Goal: Check status: Check status

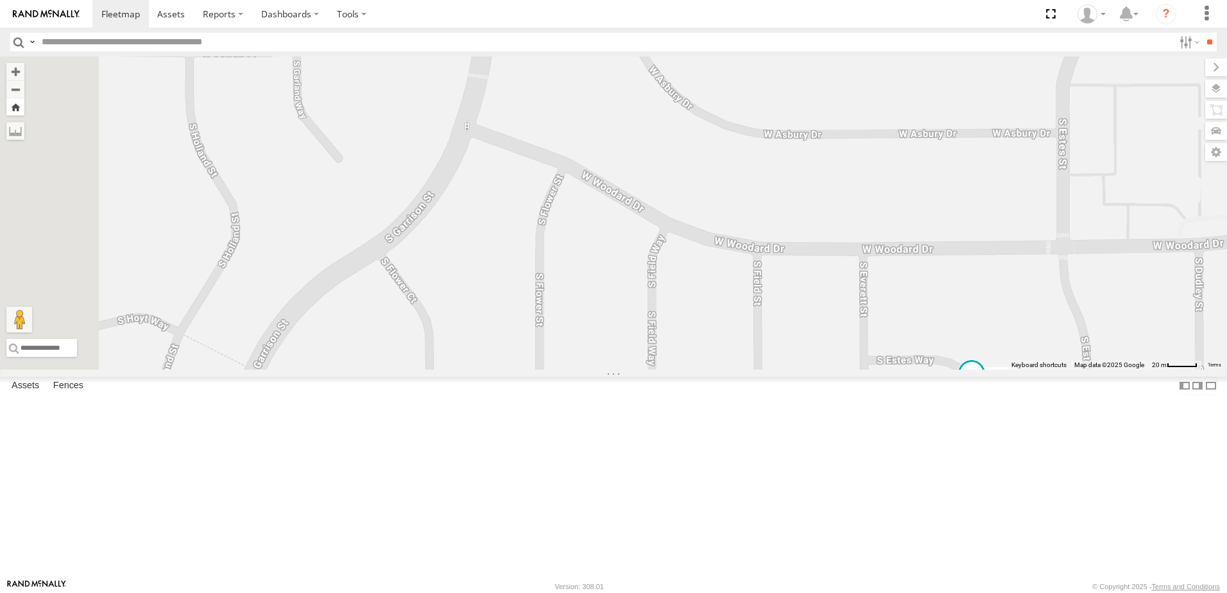
click at [24, 110] on button "Zoom Home" at bounding box center [15, 106] width 18 height 17
click at [24, 108] on button "Zoom Home" at bounding box center [15, 106] width 18 height 17
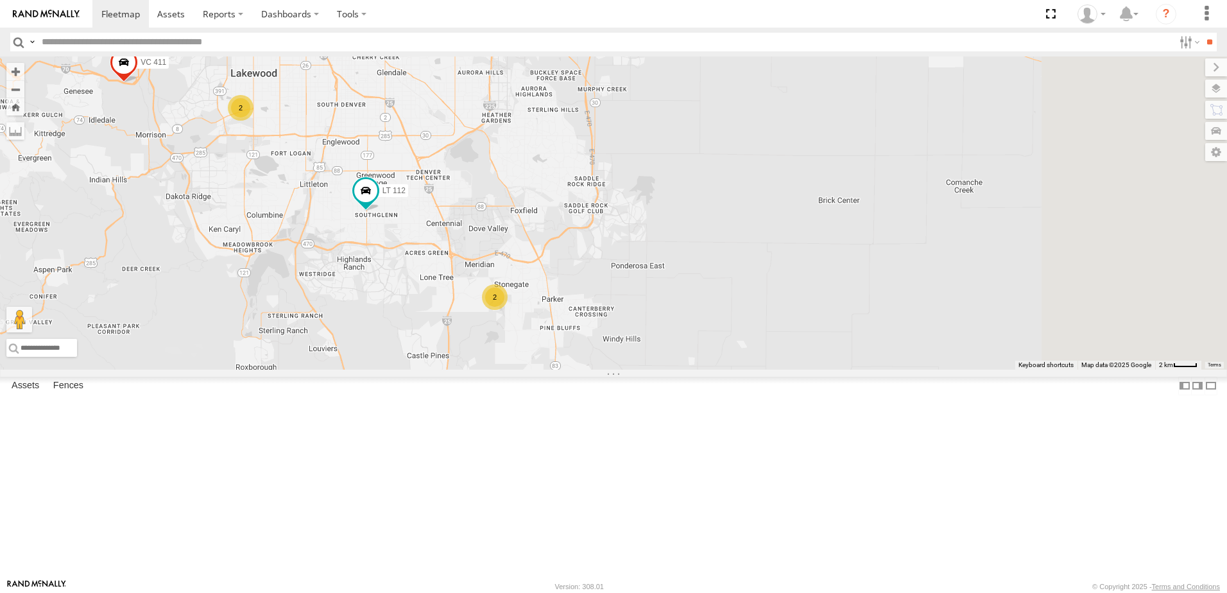
drag, startPoint x: 784, startPoint y: 397, endPoint x: 575, endPoint y: 330, distance: 218.9
click at [575, 330] on div "VC 411 LT 112 17 2 2" at bounding box center [613, 212] width 1227 height 313
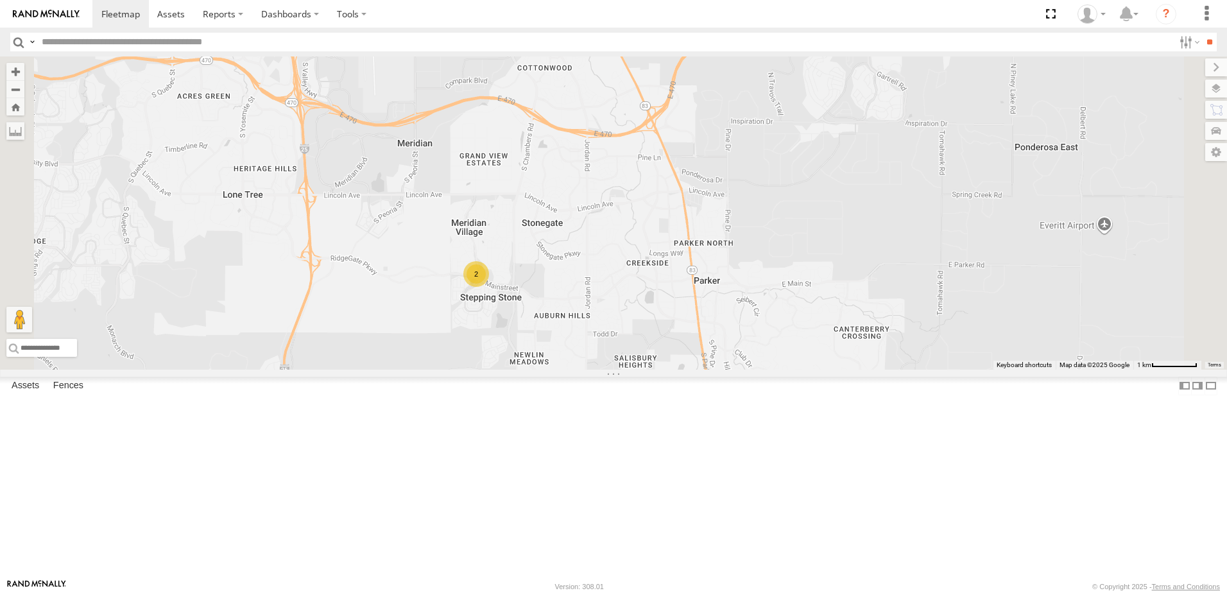
drag, startPoint x: 657, startPoint y: 479, endPoint x: 678, endPoint y: 334, distance: 145.8
click at [678, 334] on div "VC 411 LT 112 2" at bounding box center [613, 212] width 1227 height 313
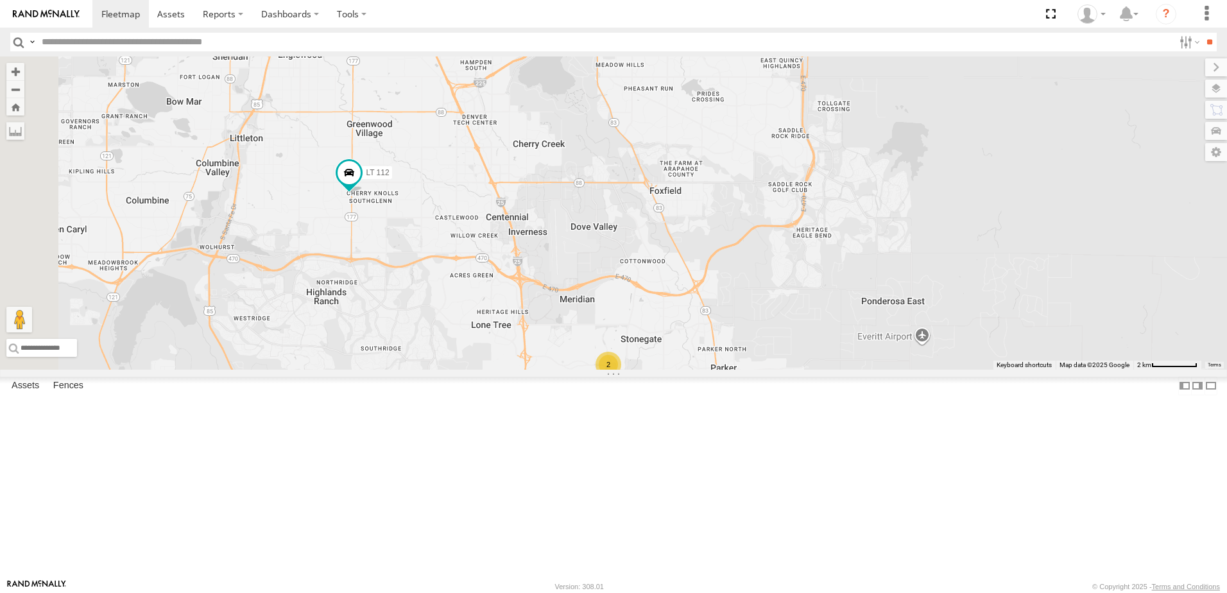
drag, startPoint x: 537, startPoint y: 314, endPoint x: 710, endPoint y: 395, distance: 191.2
click at [710, 370] on div "VC 411 LT 112 2" at bounding box center [613, 212] width 1227 height 313
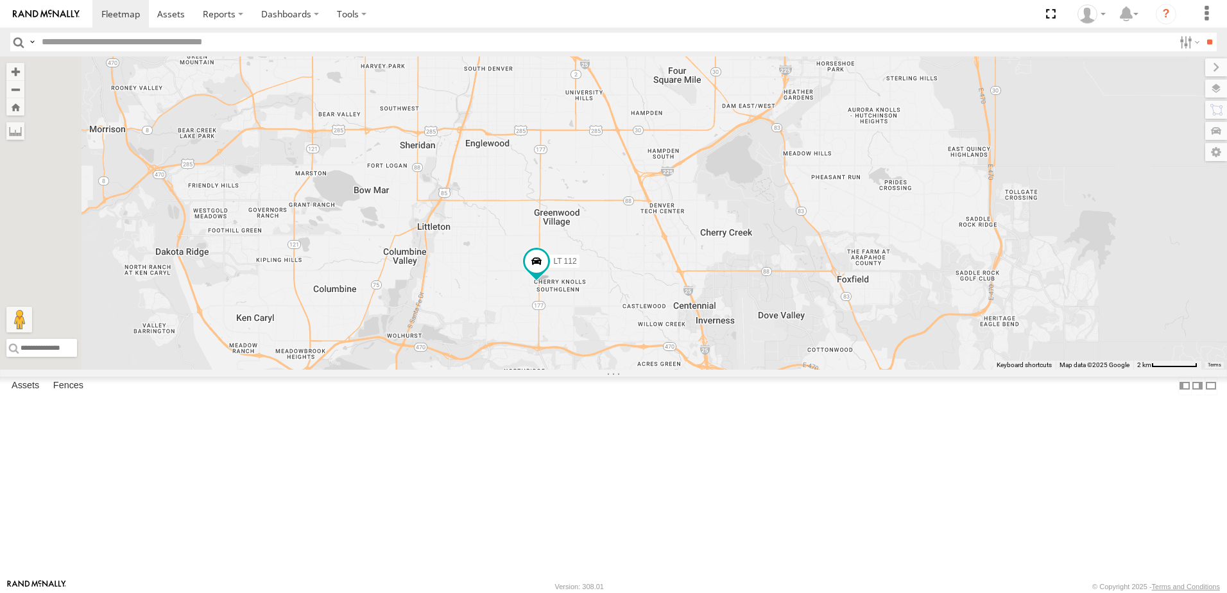
drag, startPoint x: 614, startPoint y: 351, endPoint x: 806, endPoint y: 445, distance: 214.1
click at [806, 370] on div "VC 411 LT 112 2" at bounding box center [613, 212] width 1227 height 313
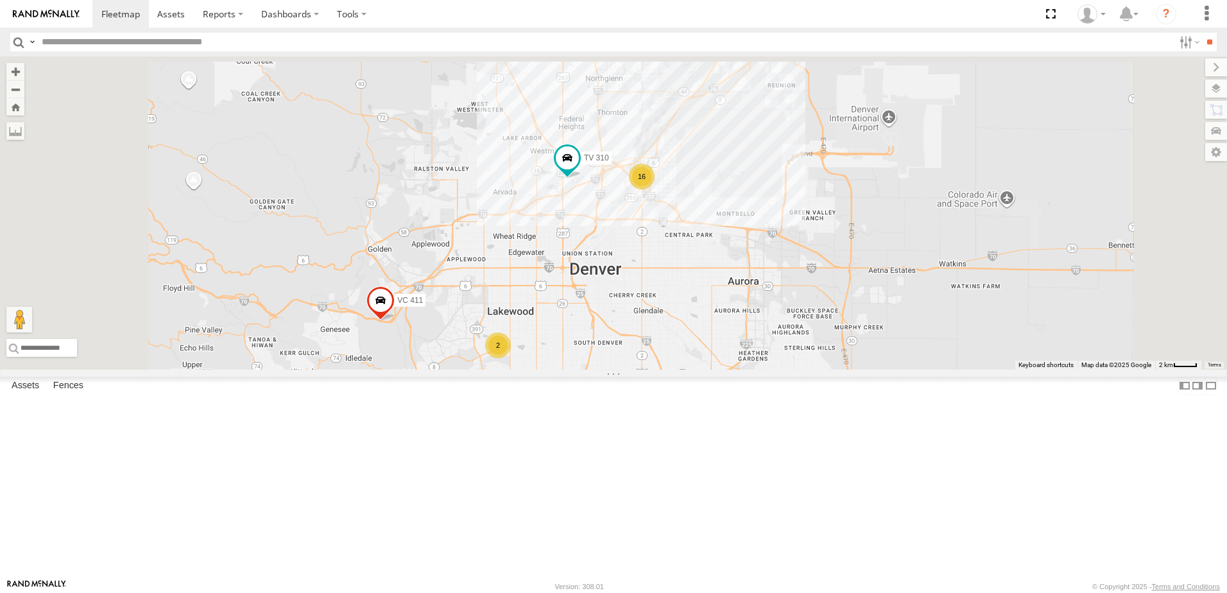
drag, startPoint x: 633, startPoint y: 223, endPoint x: 676, endPoint y: 389, distance: 171.8
click at [676, 370] on div "16 VC 411 LT 112 2 TV 310 2" at bounding box center [613, 212] width 1227 height 313
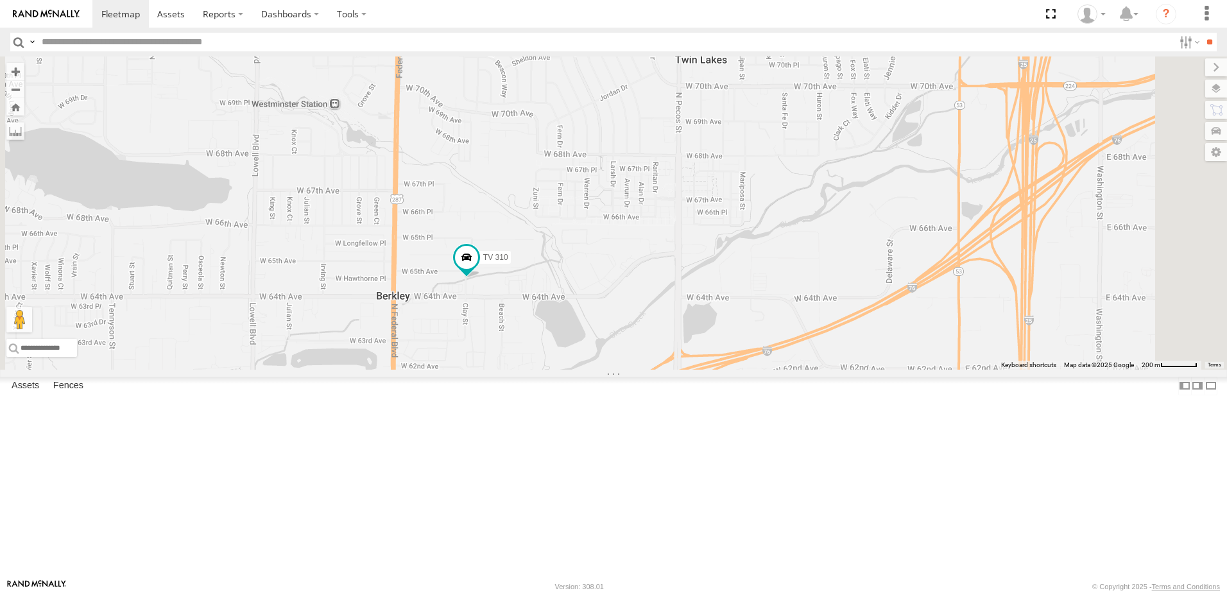
drag, startPoint x: 671, startPoint y: 466, endPoint x: 712, endPoint y: 352, distance: 121.1
click at [712, 352] on div "VC 411 LT 112 TV 310" at bounding box center [613, 212] width 1227 height 313
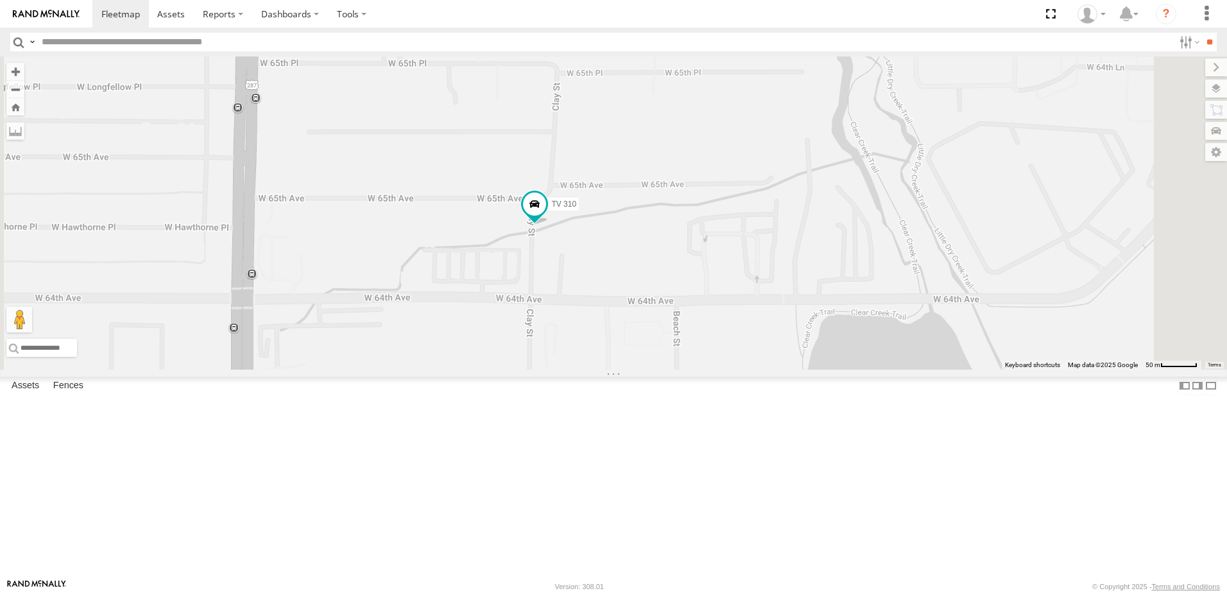
drag, startPoint x: 617, startPoint y: 377, endPoint x: 649, endPoint y: 368, distance: 32.7
click at [649, 368] on div "VC 411 LT 112 TV 310" at bounding box center [613, 212] width 1227 height 313
